Goal: Check status: Check status

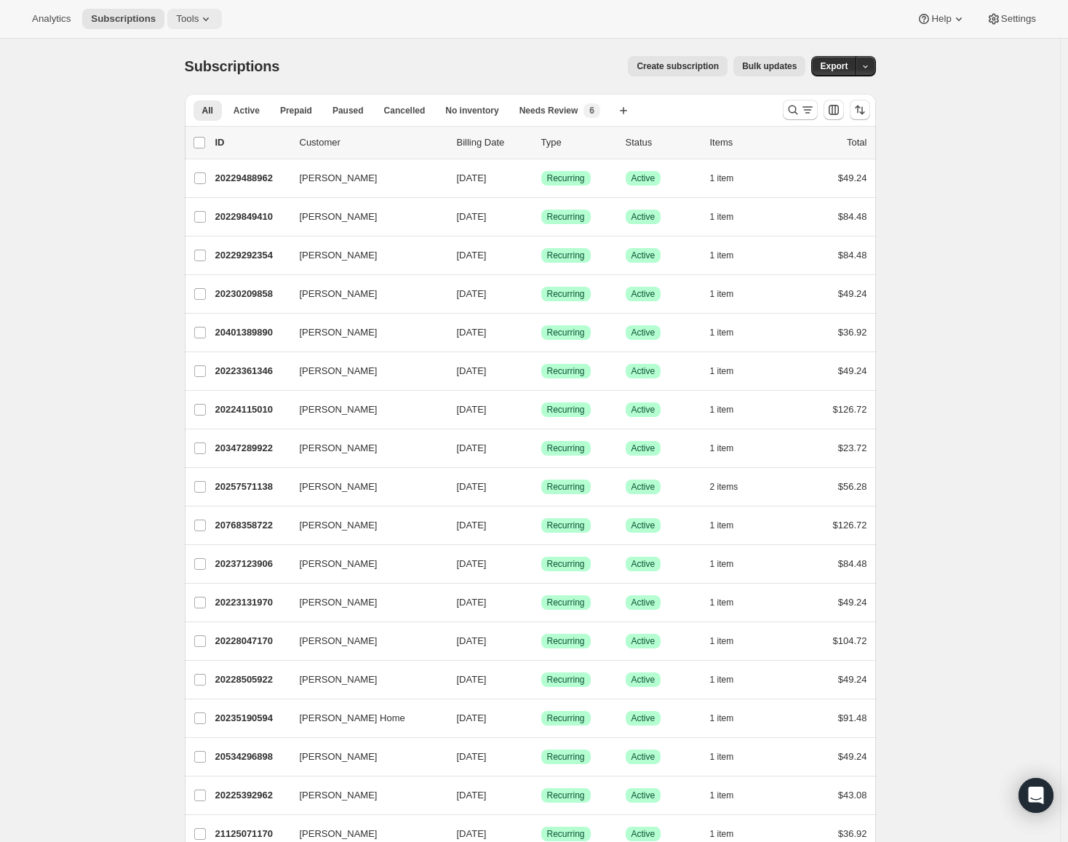
click at [199, 18] on icon at bounding box center [206, 19] width 15 height 15
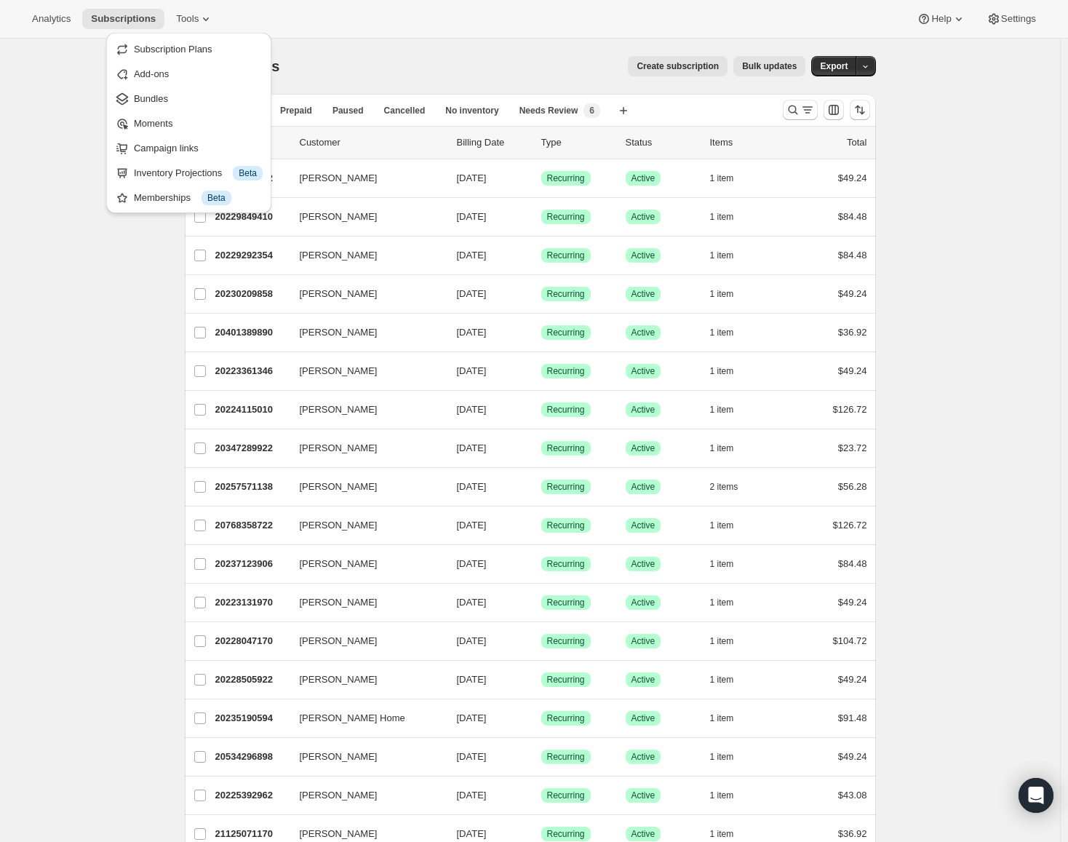
click at [199, 15] on icon at bounding box center [206, 19] width 15 height 15
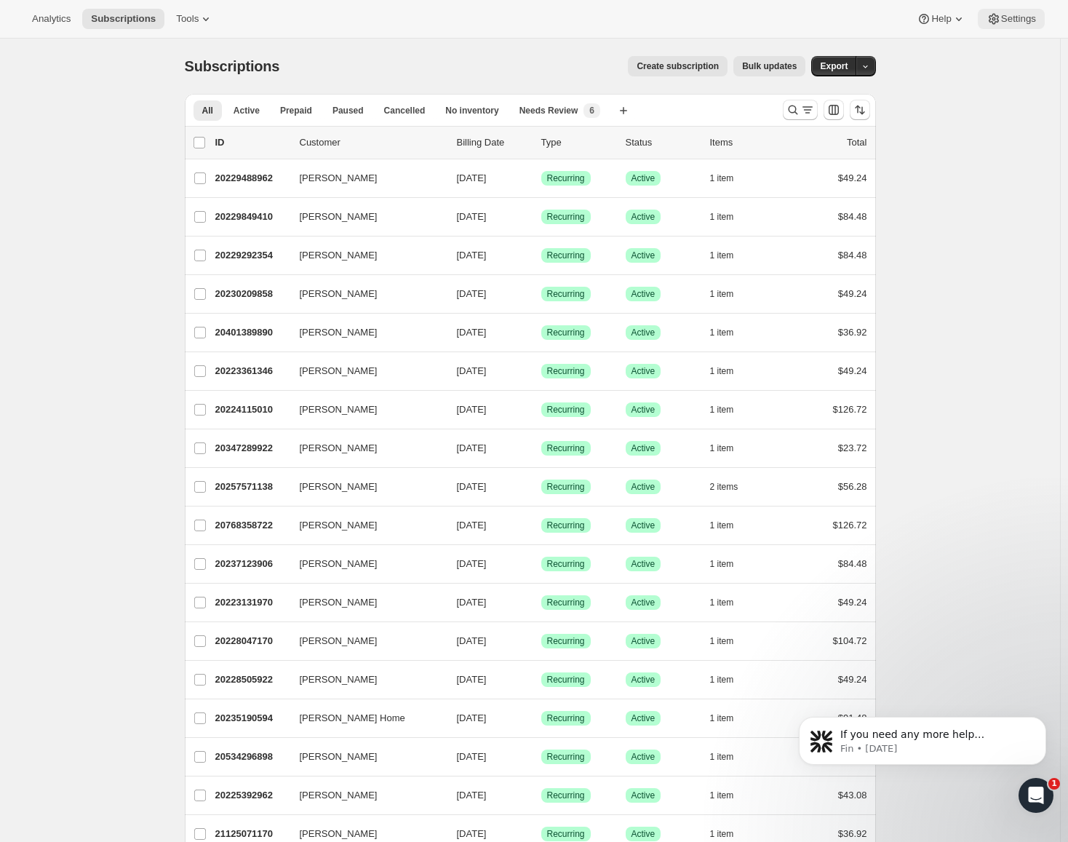
click at [1014, 18] on span "Settings" at bounding box center [1018, 19] width 35 height 12
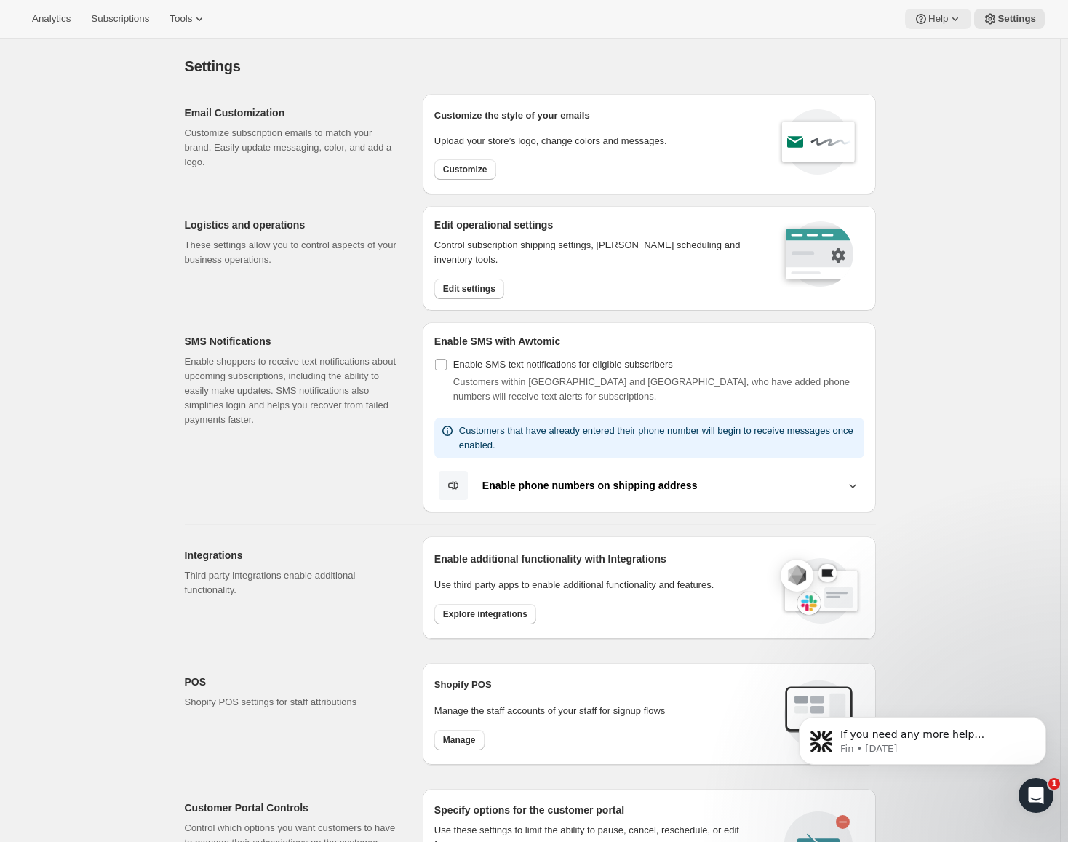
click at [950, 23] on icon at bounding box center [955, 19] width 15 height 15
click at [955, 17] on icon at bounding box center [955, 19] width 15 height 15
click at [194, 16] on icon at bounding box center [199, 19] width 15 height 15
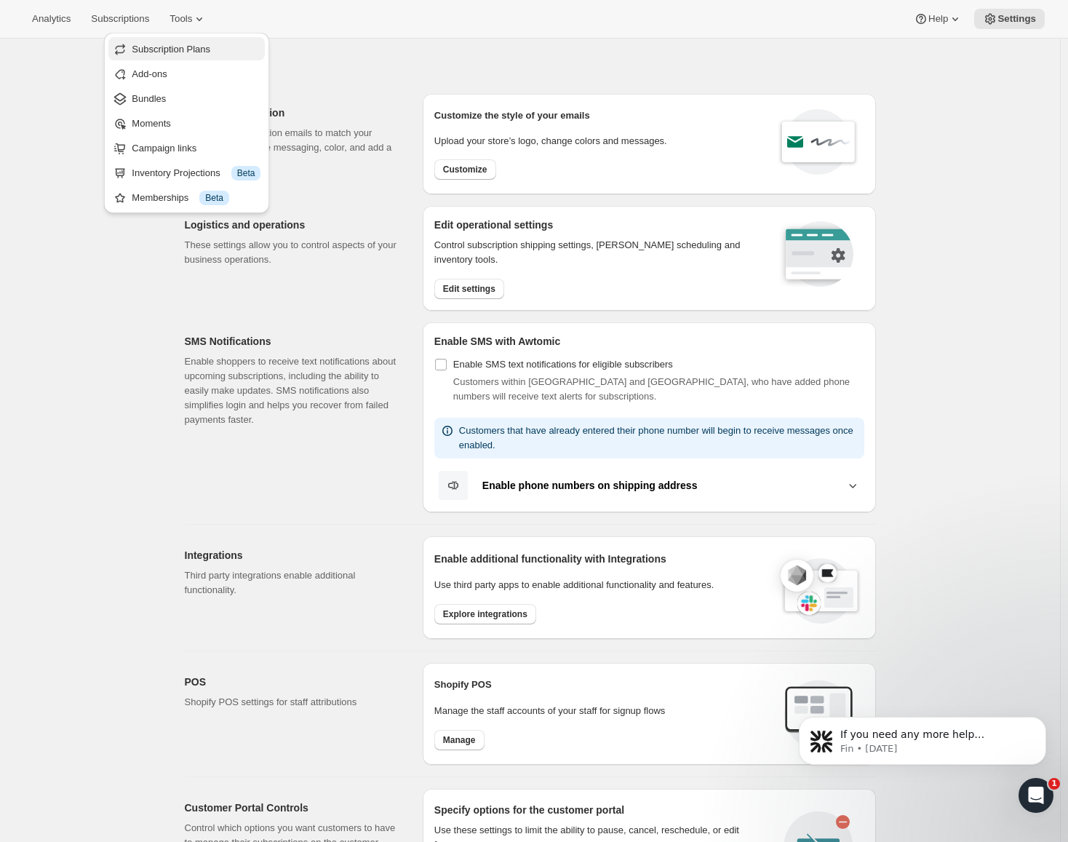
click at [171, 52] on span "Subscription Plans" at bounding box center [171, 49] width 79 height 11
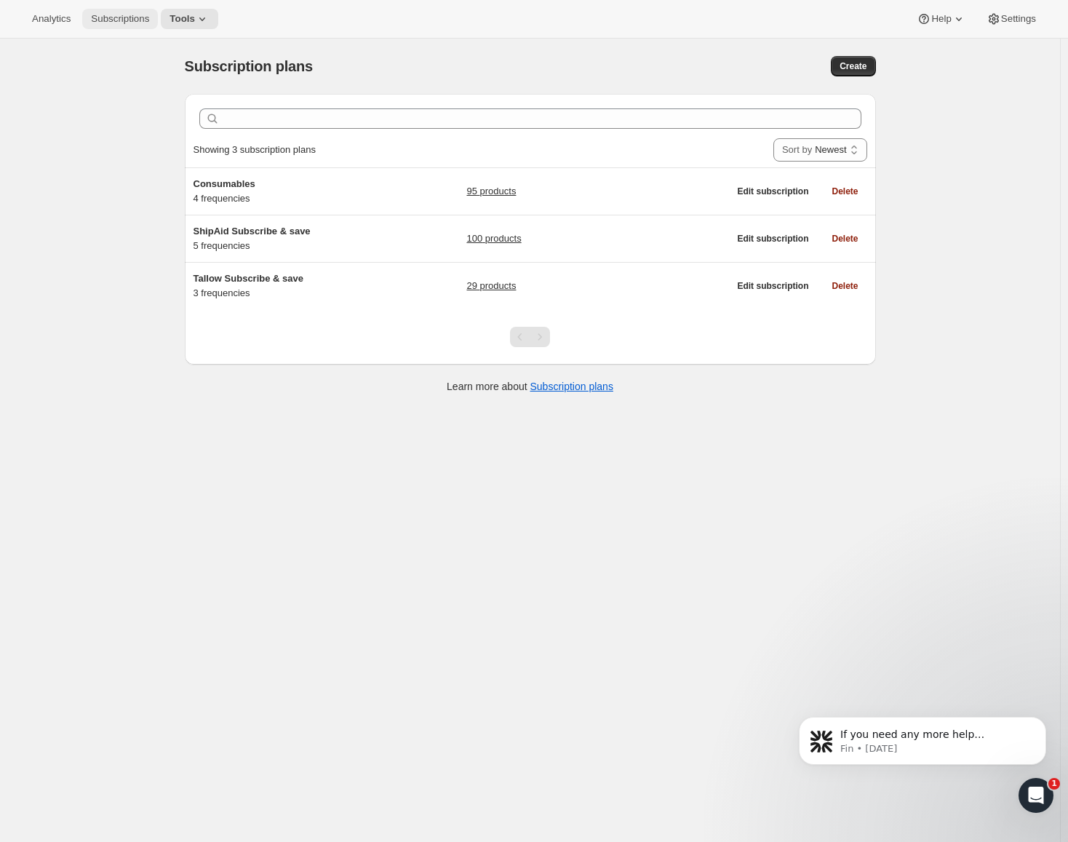
click at [119, 19] on span "Subscriptions" at bounding box center [120, 19] width 58 height 12
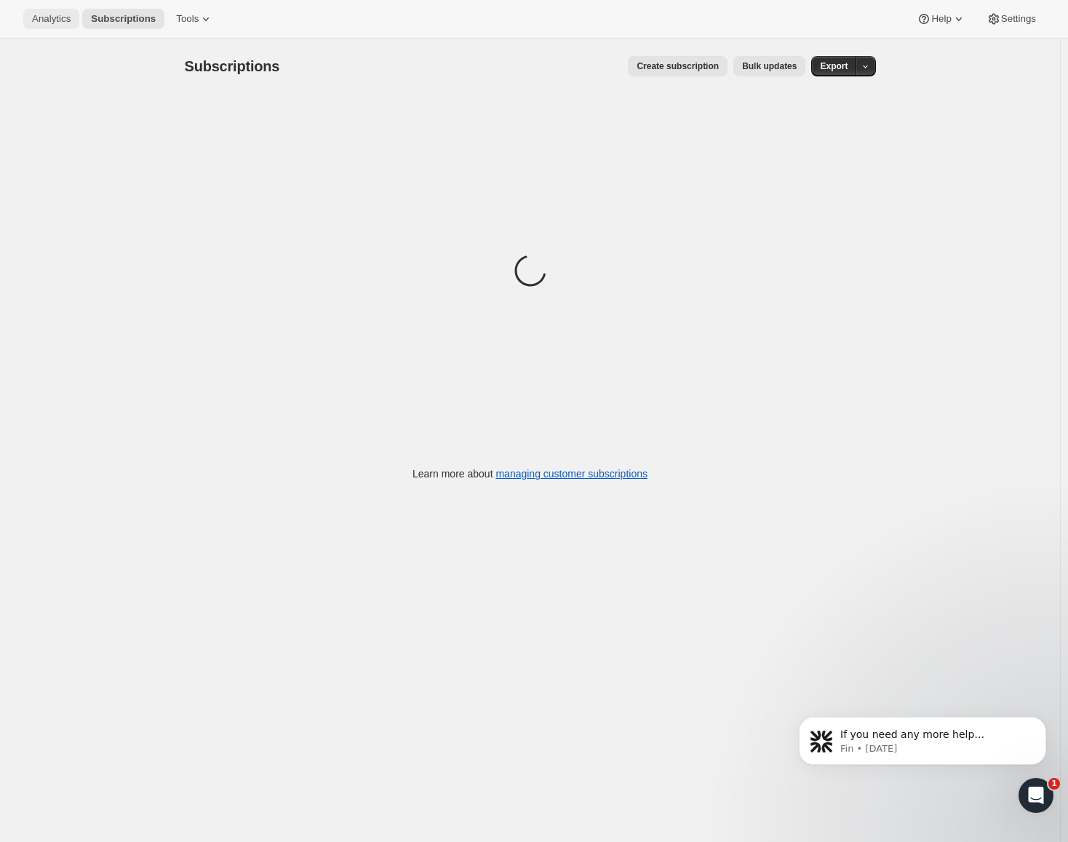
click at [48, 15] on span "Analytics" at bounding box center [51, 19] width 39 height 12
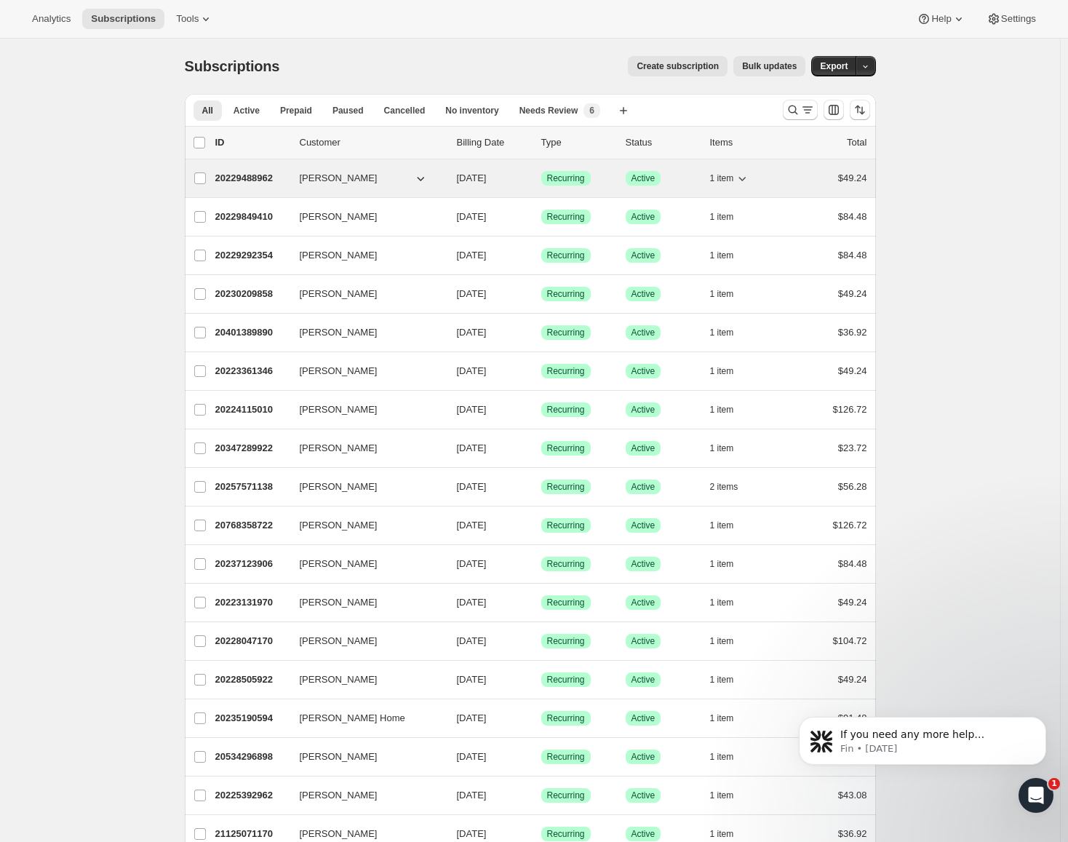
click at [331, 186] on div "20229488962 Tyrell Bratcher 07/03/2025 Success Recurring Success Active 1 item …" at bounding box center [541, 178] width 652 height 20
